Goal: Information Seeking & Learning: Find specific fact

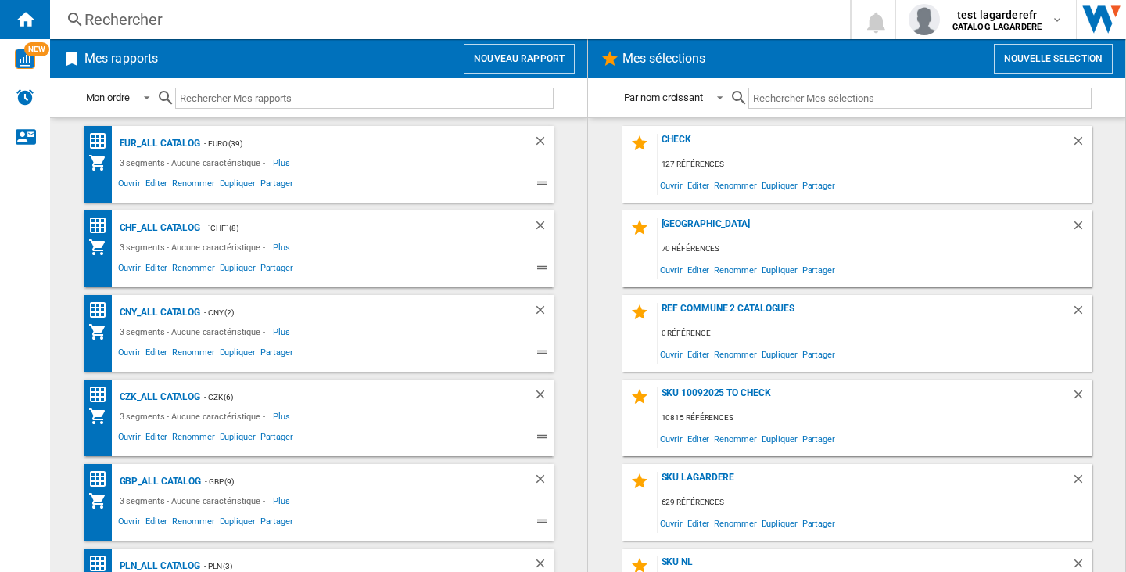
click at [123, 18] on div "Rechercher" at bounding box center [446, 20] width 725 height 22
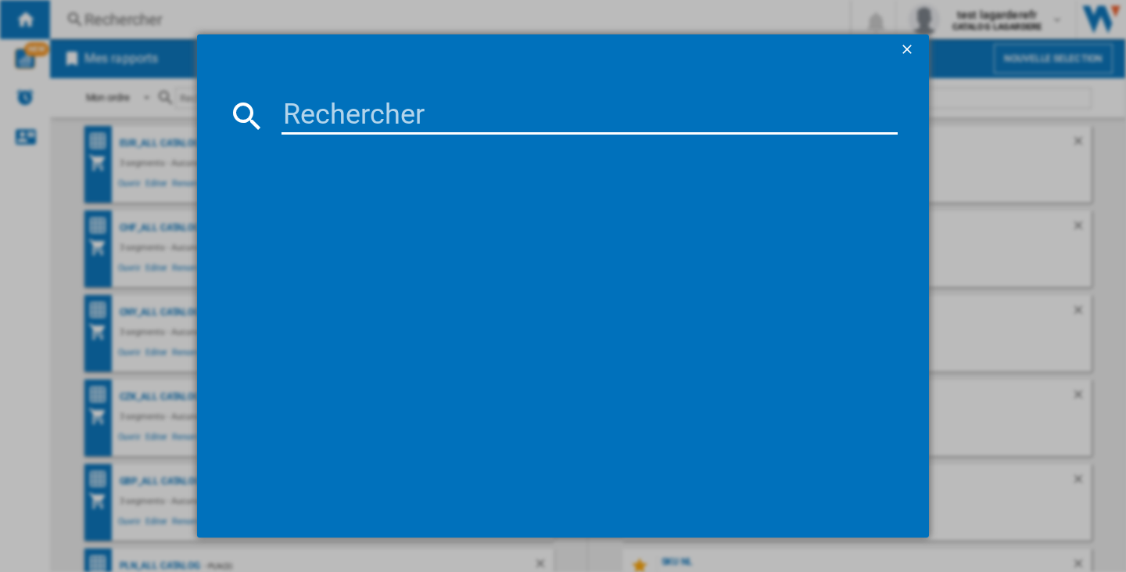
click at [341, 119] on input at bounding box center [590, 116] width 616 height 38
paste input "DERMALOGICA DAILY MICROFOLIANT 74 G"
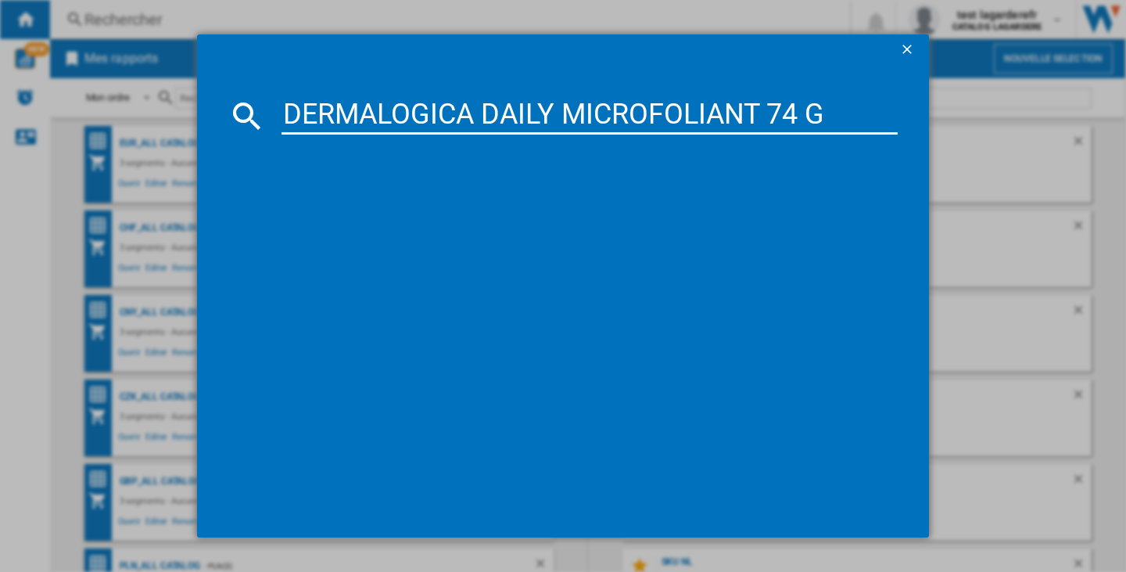
type input "DERMALOGICA DAILY MICROFOLIANT 74 G"
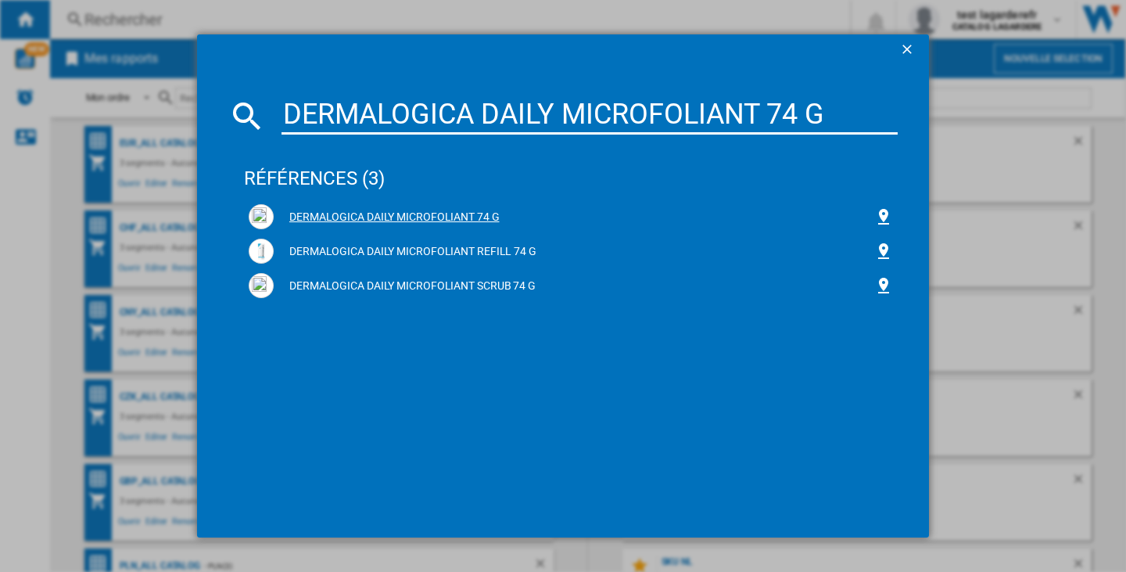
click at [432, 218] on div "DERMALOGICA DAILY MICROFOLIANT 74 G" at bounding box center [574, 218] width 601 height 16
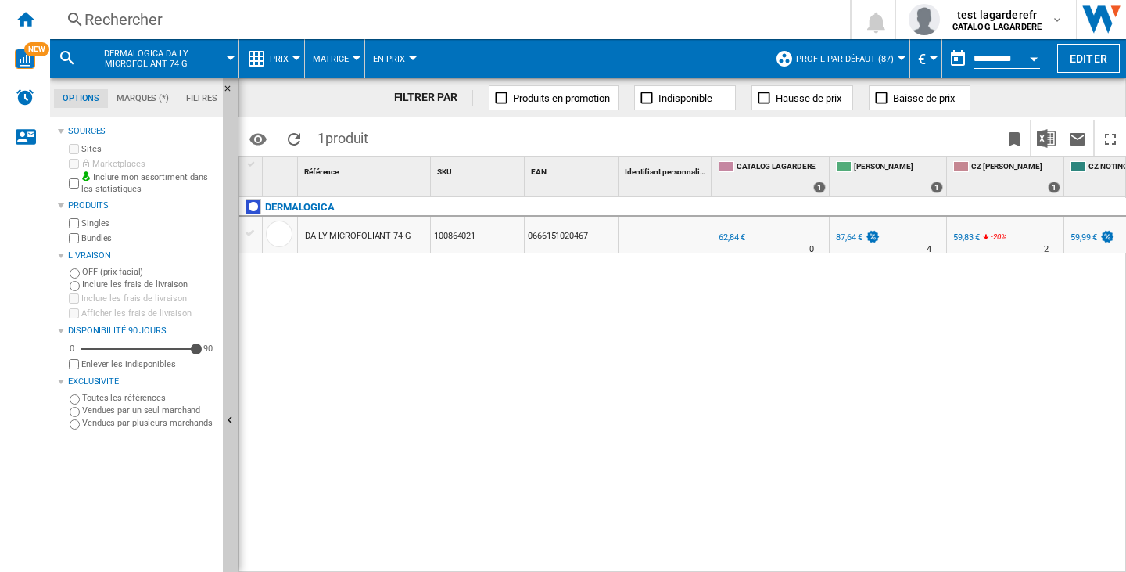
click at [920, 59] on span "€" at bounding box center [922, 59] width 8 height 16
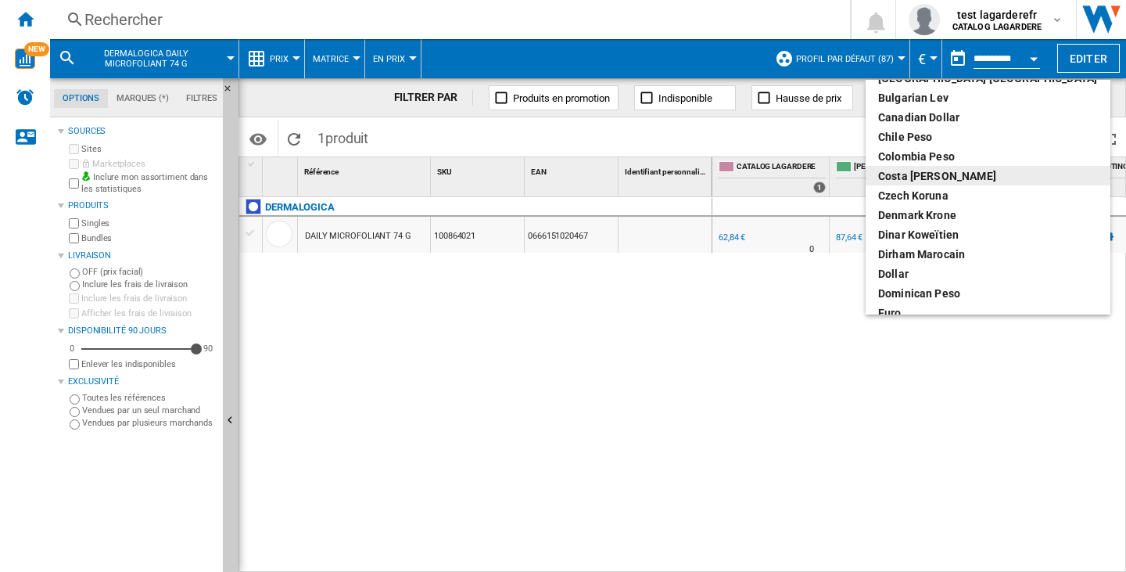
scroll to position [78, 0]
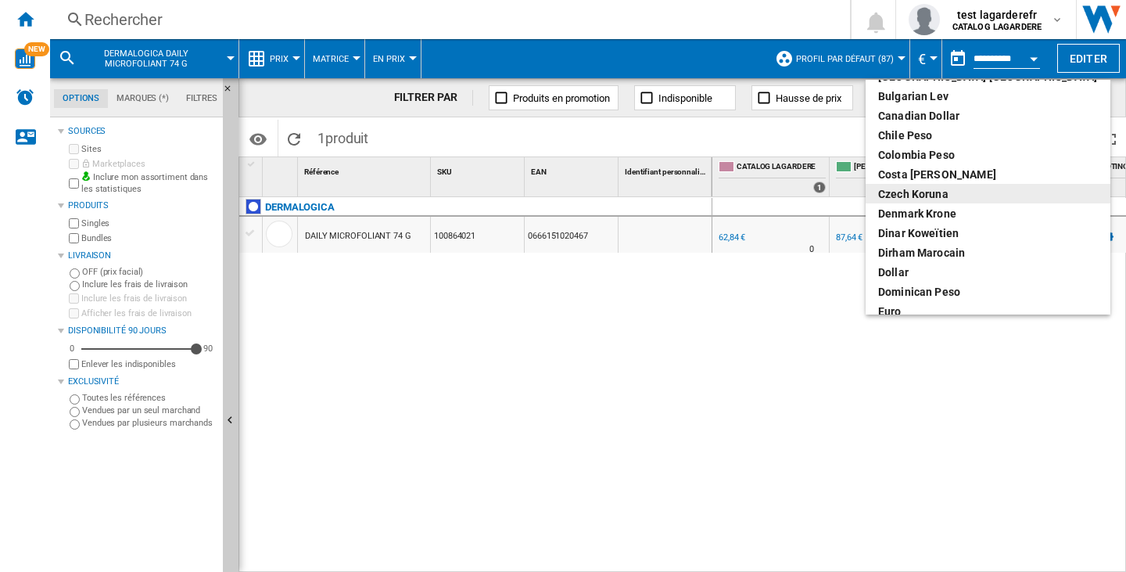
click at [949, 189] on div "Czech Koruna" at bounding box center [988, 194] width 220 height 16
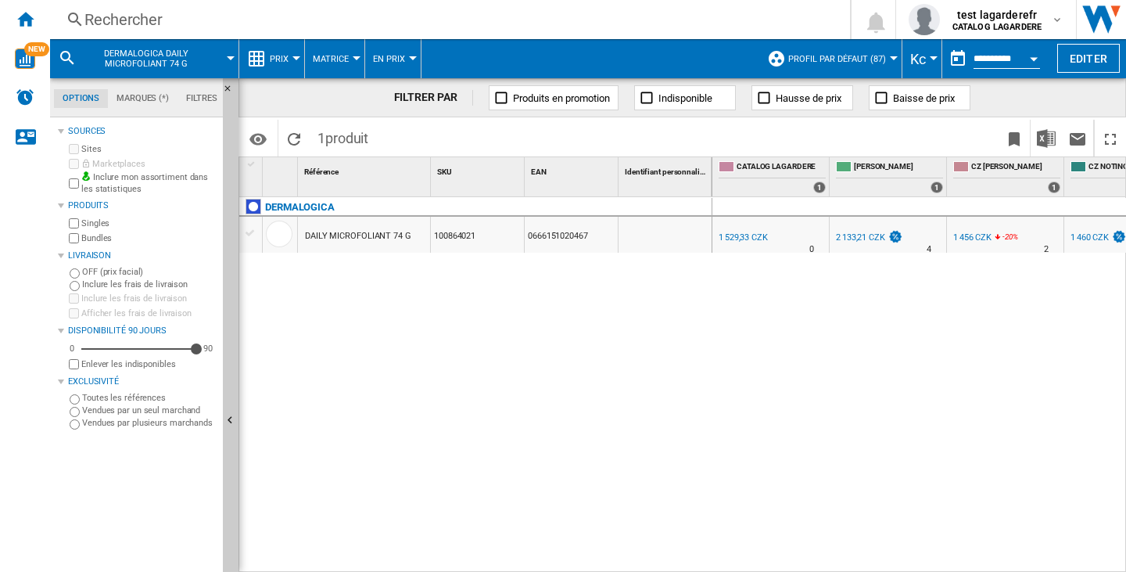
click at [923, 65] on button "Kc" at bounding box center [921, 58] width 23 height 39
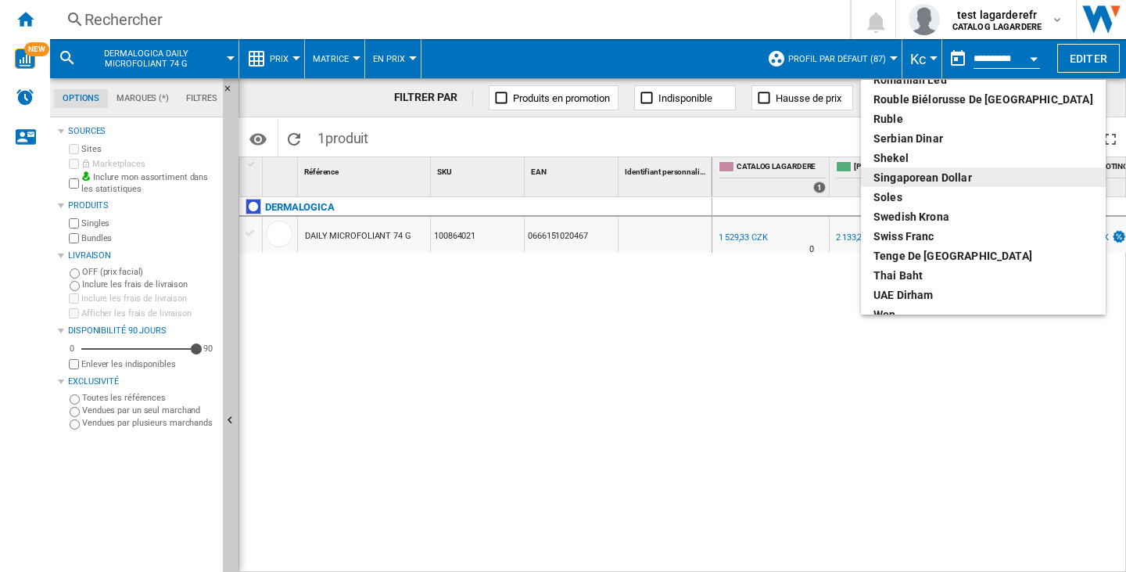
scroll to position [782, 0]
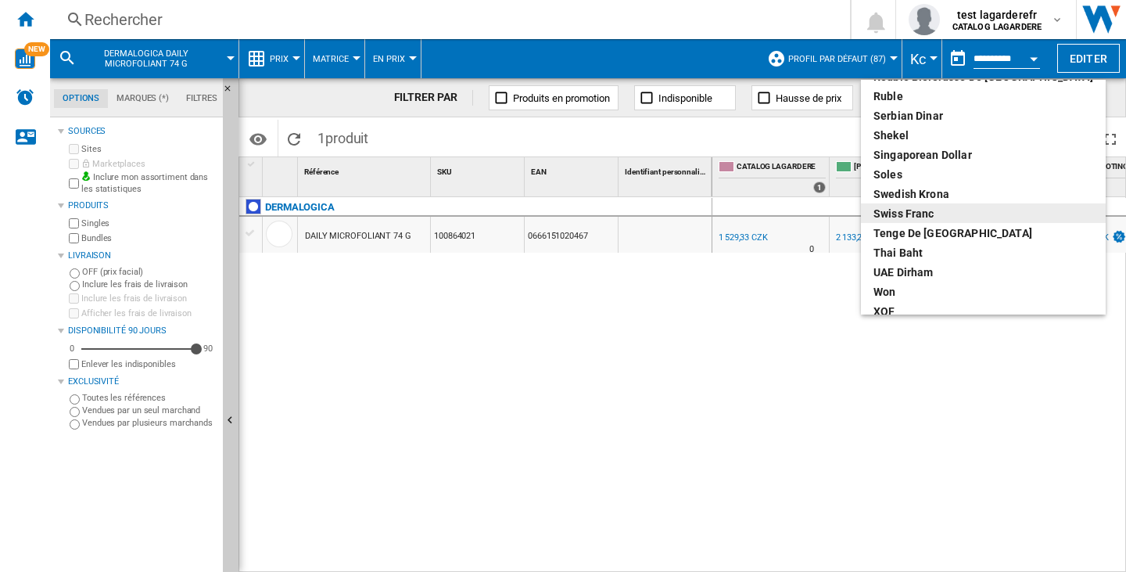
click at [961, 216] on div "Swiss franc" at bounding box center [983, 214] width 220 height 16
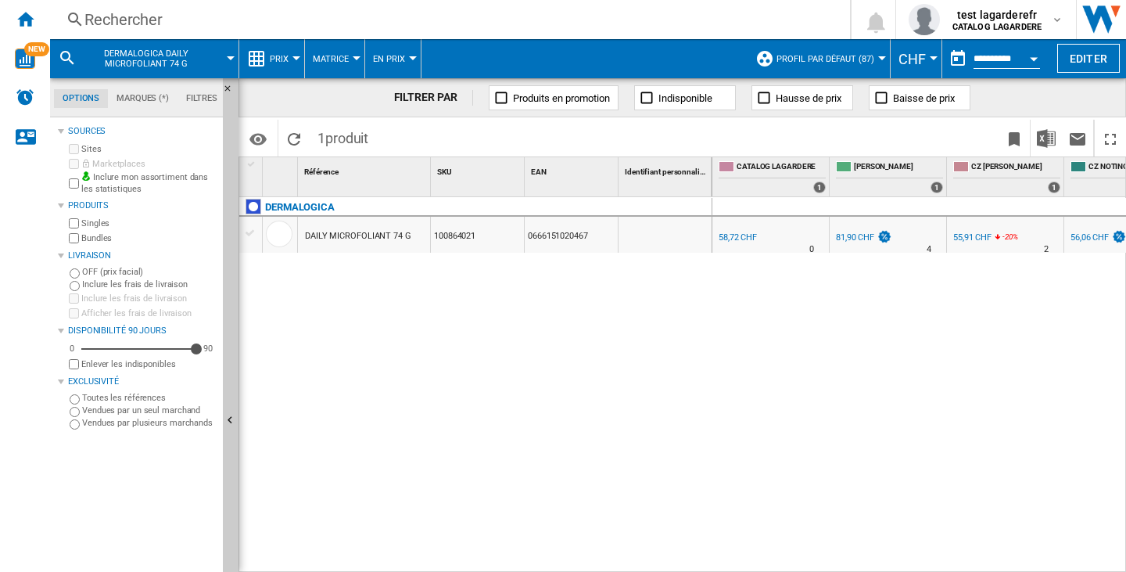
click at [867, 236] on div "81,90 CHF" at bounding box center [855, 237] width 38 height 10
